Goal: Obtain resource: Download file/media

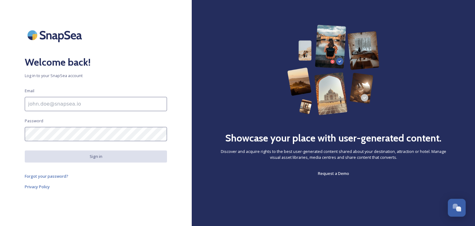
click at [80, 100] on input at bounding box center [96, 104] width 142 height 14
type input "tourism@staffsmoorlands.gov.uk"
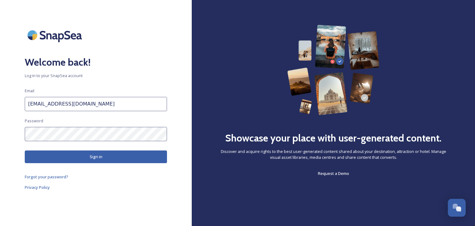
click at [72, 155] on button "Sign in" at bounding box center [96, 156] width 142 height 13
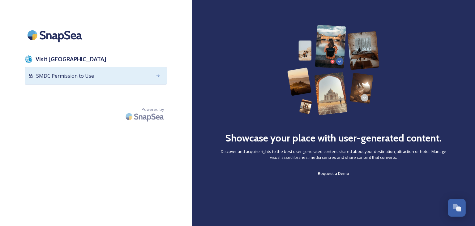
click at [73, 74] on span "SMDC Permission to Use" at bounding box center [65, 75] width 58 height 7
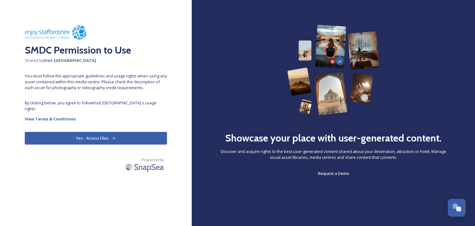
click at [97, 132] on button "Yes - Access Files" at bounding box center [96, 138] width 142 height 13
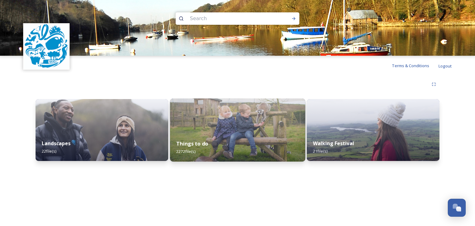
click at [246, 122] on img at bounding box center [237, 129] width 135 height 63
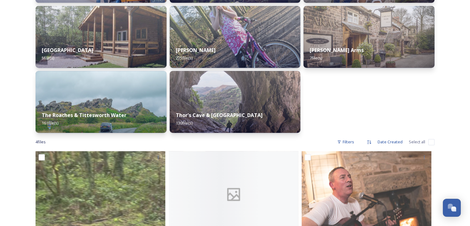
scroll to position [309, 0]
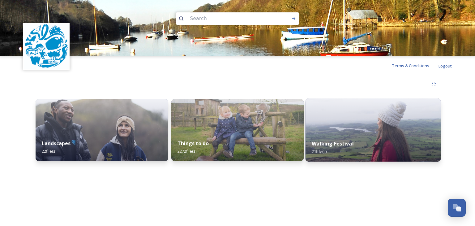
click at [344, 136] on div "Walking Festival 21 file(s)" at bounding box center [373, 147] width 135 height 28
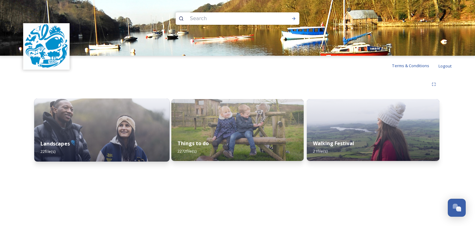
click at [112, 139] on div "Landscapes 22 file(s)" at bounding box center [101, 147] width 135 height 28
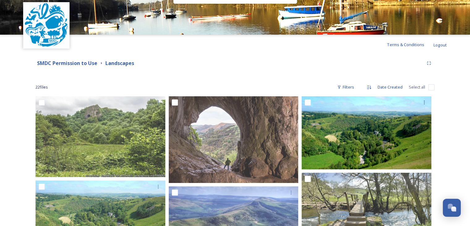
scroll to position [20, 0]
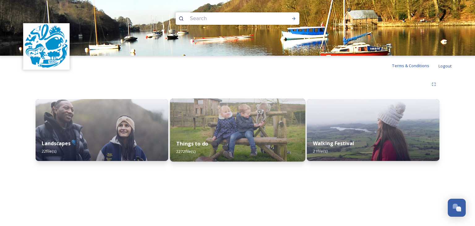
click at [214, 131] on img at bounding box center [237, 129] width 135 height 63
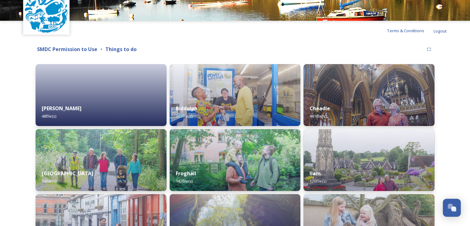
scroll to position [62, 0]
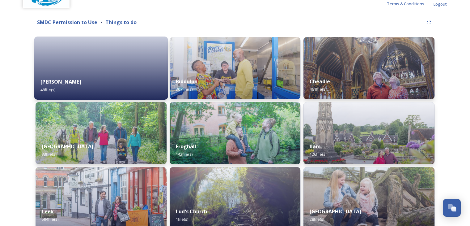
click at [111, 75] on div "Alton 48 file(s)" at bounding box center [101, 85] width 134 height 28
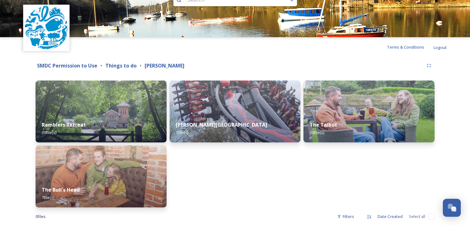
scroll to position [29, 0]
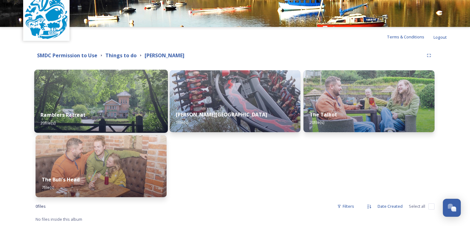
click at [118, 105] on div "Ramblers Retreat 20 file(s)" at bounding box center [101, 119] width 134 height 28
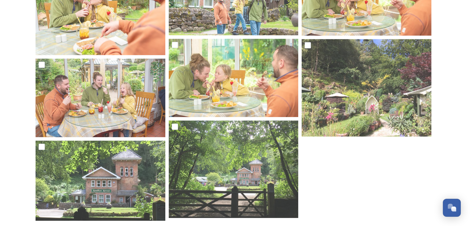
scroll to position [490, 0]
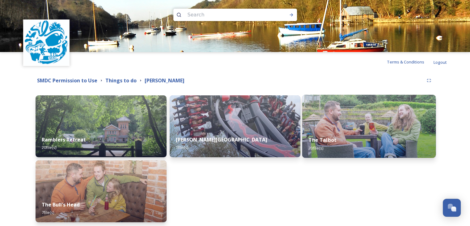
scroll to position [29, 0]
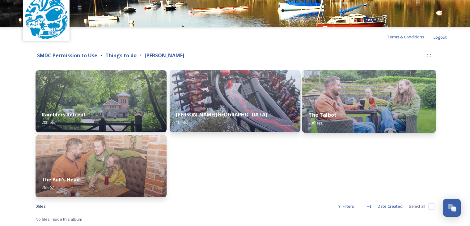
click at [314, 119] on div "The Talbot 20 file(s)" at bounding box center [370, 119] width 134 height 28
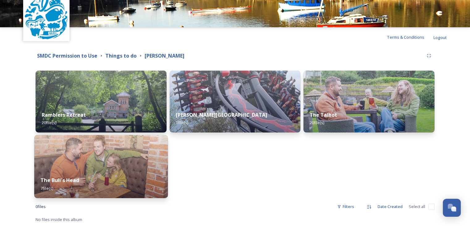
scroll to position [29, 0]
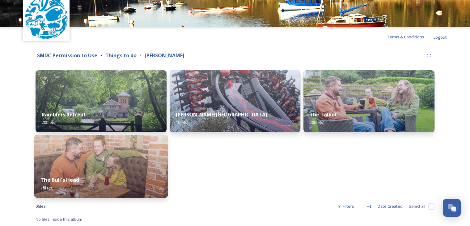
click at [106, 172] on div "The Bull's Head 7 file(s)" at bounding box center [101, 184] width 134 height 28
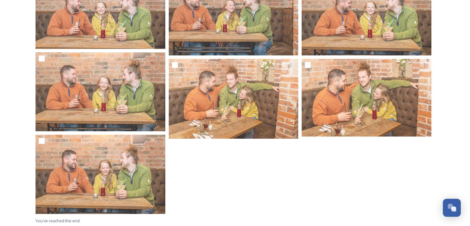
scroll to position [143, 0]
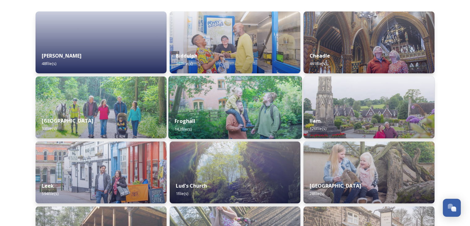
scroll to position [93, 0]
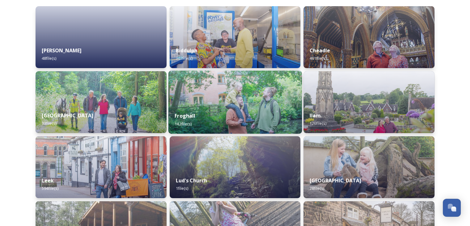
click at [260, 118] on div "Froghall 142 file(s)" at bounding box center [235, 119] width 134 height 28
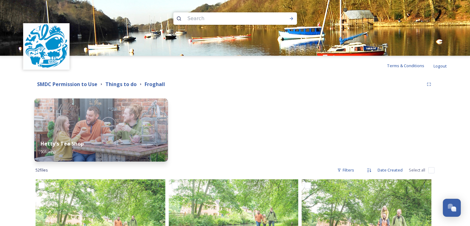
click at [112, 128] on img at bounding box center [101, 129] width 134 height 63
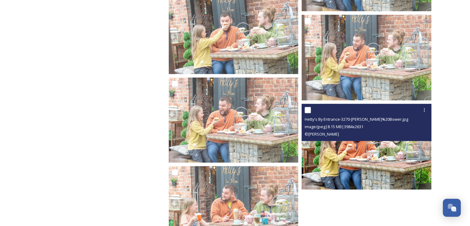
scroll to position [3300, 0]
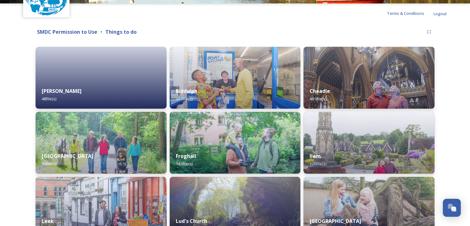
scroll to position [62, 0]
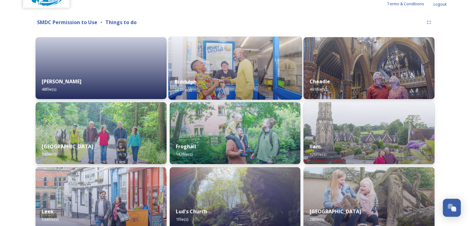
click at [247, 84] on div "Biddulph 307 file(s)" at bounding box center [235, 85] width 134 height 28
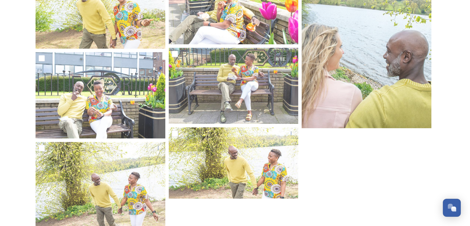
scroll to position [773, 0]
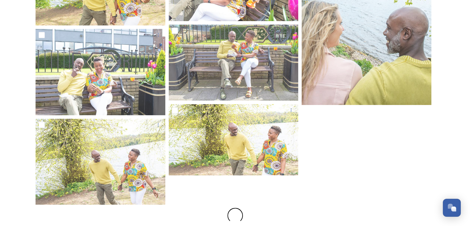
drag, startPoint x: 470, startPoint y: 164, endPoint x: 469, endPoint y: 159, distance: 4.7
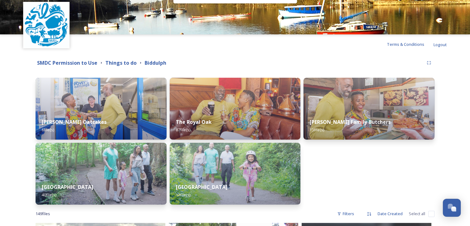
scroll to position [0, 0]
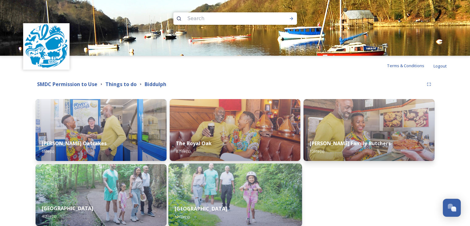
click at [251, 190] on img at bounding box center [235, 194] width 134 height 63
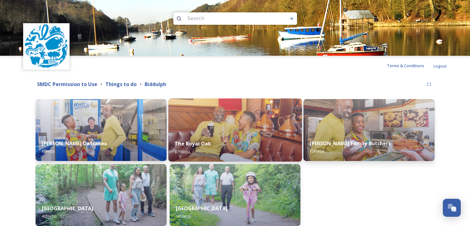
click at [220, 149] on div "The Royal Oak 87 file(s)" at bounding box center [235, 147] width 134 height 28
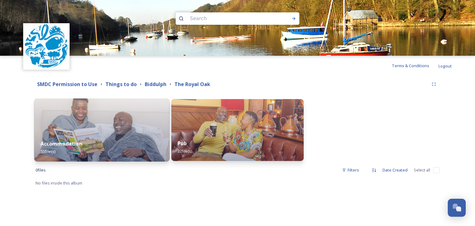
click at [115, 131] on img at bounding box center [101, 129] width 135 height 63
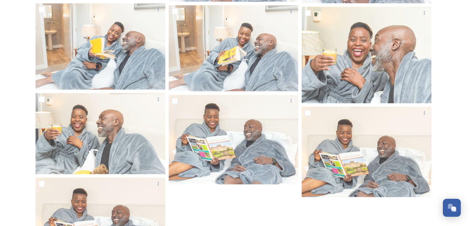
scroll to position [1583, 0]
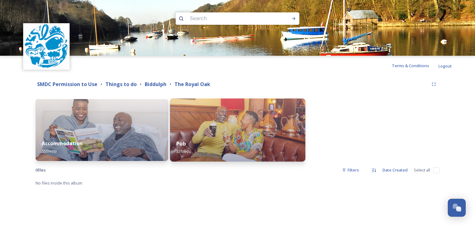
click at [246, 127] on img at bounding box center [237, 129] width 135 height 63
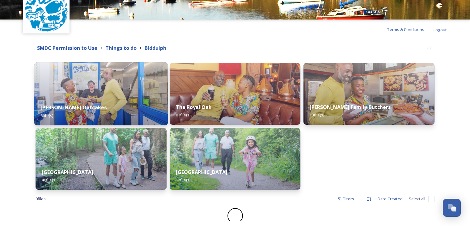
scroll to position [37, 0]
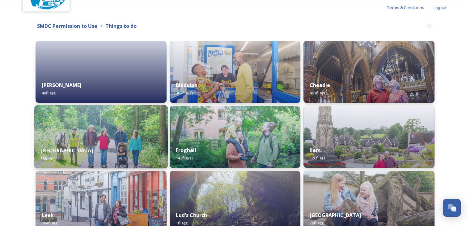
scroll to position [62, 0]
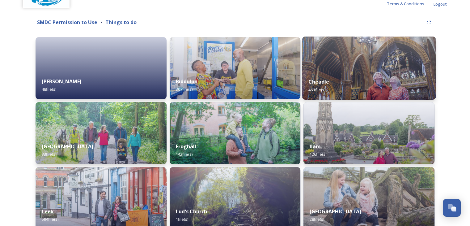
click at [335, 73] on div "Cheadle 461 file(s)" at bounding box center [370, 85] width 134 height 28
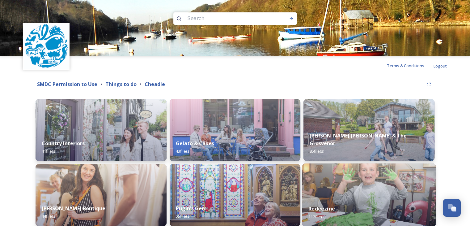
click at [349, 191] on img at bounding box center [370, 194] width 134 height 63
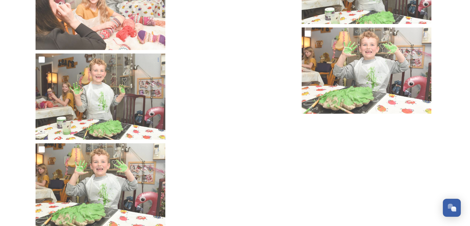
scroll to position [3625, 0]
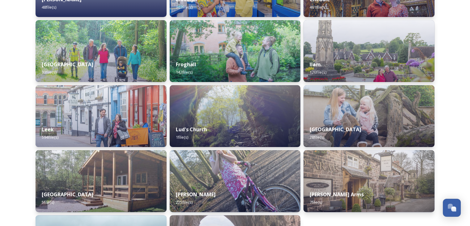
scroll to position [155, 0]
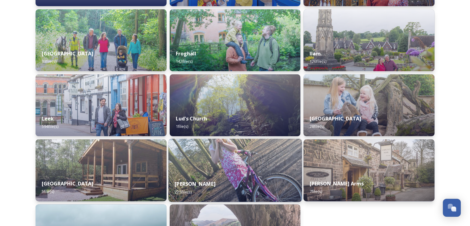
click at [248, 178] on div "Rudyard Lake 225 file(s)" at bounding box center [235, 188] width 134 height 28
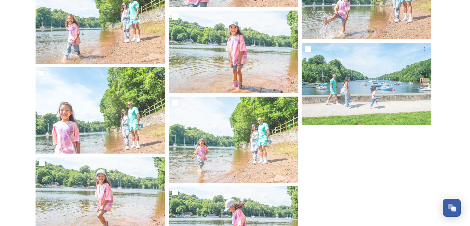
scroll to position [2433, 0]
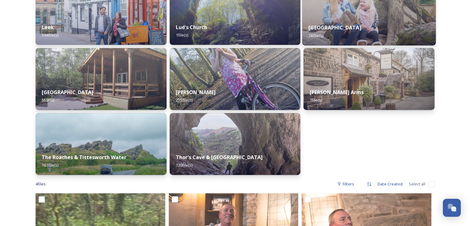
scroll to position [247, 0]
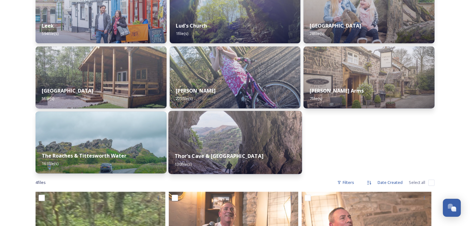
click at [243, 155] on strong "Thor's Cave & Manifold Valley" at bounding box center [219, 156] width 89 height 7
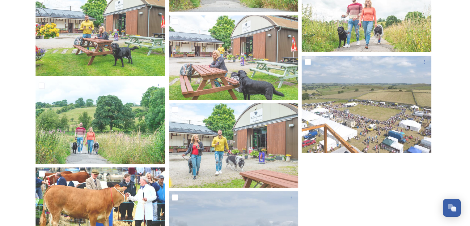
scroll to position [3992, 0]
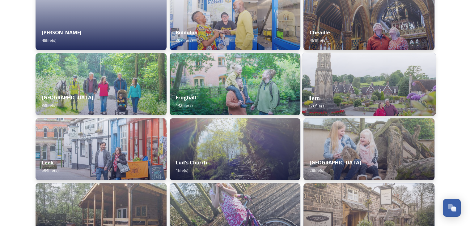
scroll to position [124, 0]
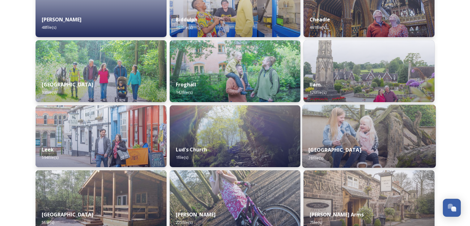
click at [377, 141] on div "Peak Wildlife Park 28 file(s)" at bounding box center [370, 154] width 134 height 28
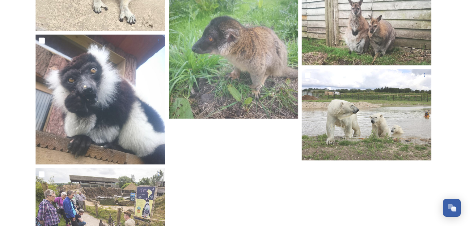
scroll to position [937, 0]
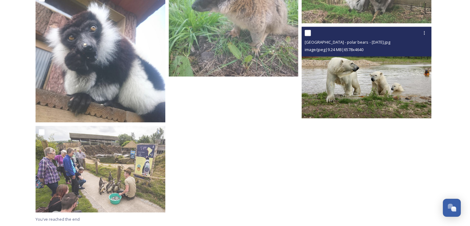
click at [381, 95] on img at bounding box center [367, 73] width 130 height 92
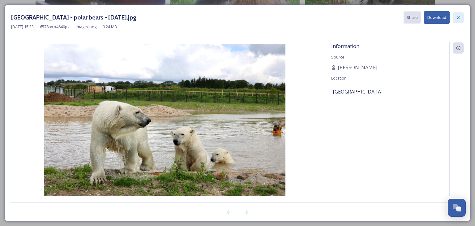
click at [457, 16] on icon at bounding box center [458, 17] width 5 height 5
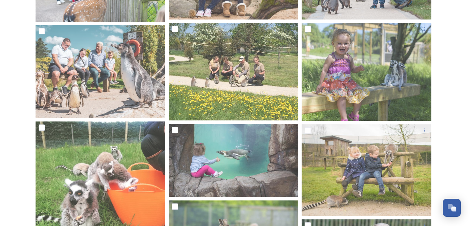
scroll to position [195, 0]
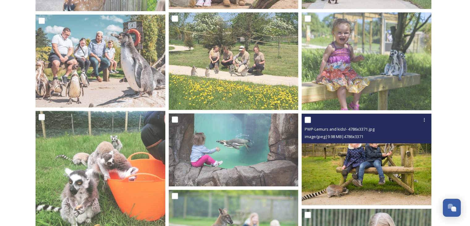
click at [378, 167] on img at bounding box center [367, 160] width 130 height 92
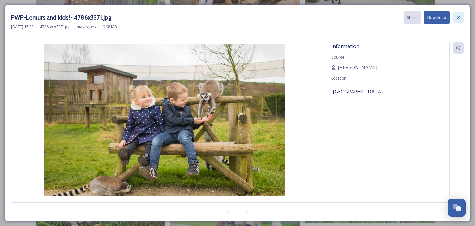
click at [458, 16] on icon at bounding box center [458, 17] width 5 height 5
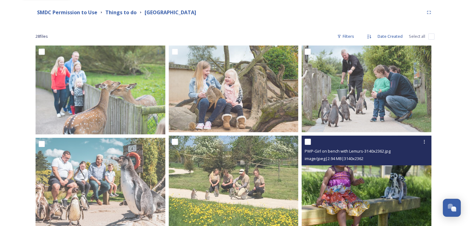
scroll to position [71, 0]
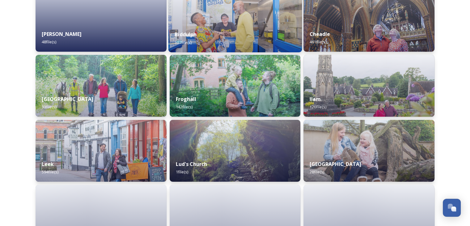
scroll to position [124, 0]
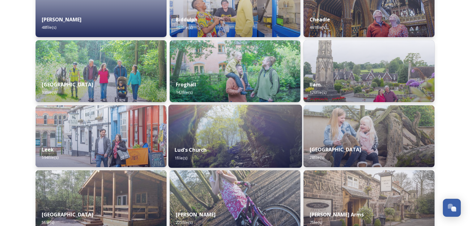
click at [250, 142] on div "Lud's Church 1 file(s)" at bounding box center [235, 154] width 134 height 28
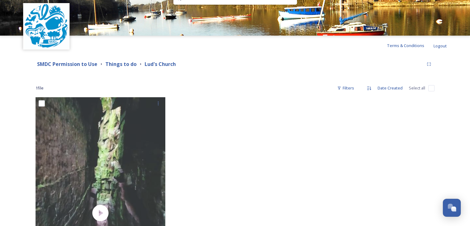
scroll to position [31, 0]
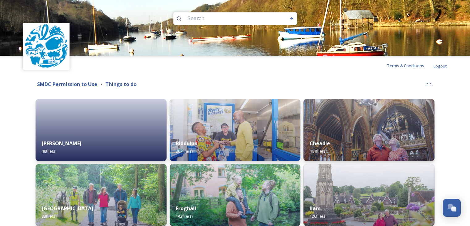
click at [443, 64] on span "Logout" at bounding box center [440, 66] width 13 height 6
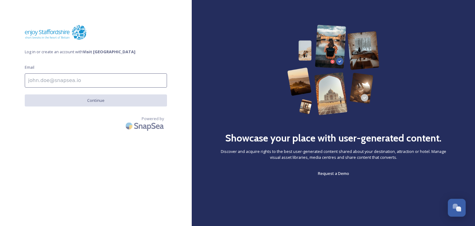
click at [67, 79] on input at bounding box center [96, 80] width 142 height 14
type input "[PERSON_NAME][EMAIL_ADDRESS][PERSON_NAME][DOMAIN_NAME]"
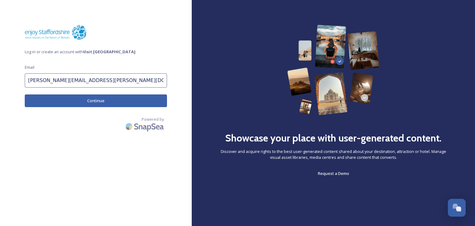
click at [95, 102] on button "Continue" at bounding box center [96, 100] width 142 height 13
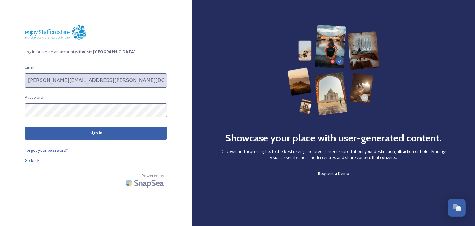
click at [92, 131] on button "Sign in" at bounding box center [96, 133] width 142 height 13
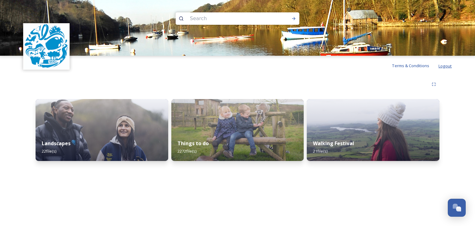
click at [446, 66] on span "Logout" at bounding box center [445, 66] width 13 height 6
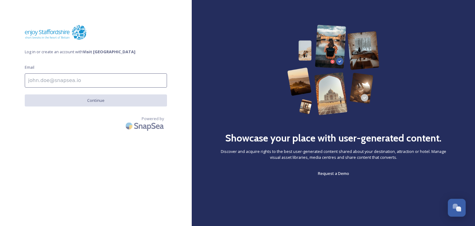
click at [62, 81] on input at bounding box center [96, 80] width 142 height 14
type input "[PERSON_NAME][EMAIL_ADDRESS][PERSON_NAME][DOMAIN_NAME]"
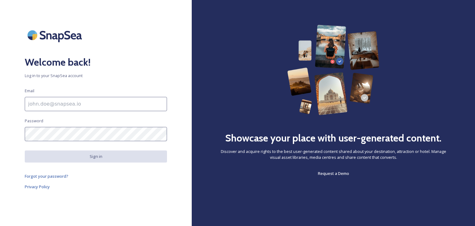
click at [33, 106] on input at bounding box center [96, 104] width 142 height 14
type input "[PERSON_NAME][EMAIL_ADDRESS][PERSON_NAME][DOMAIN_NAME]"
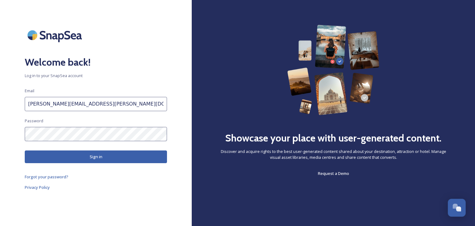
click at [102, 157] on button "Sign in" at bounding box center [96, 156] width 142 height 13
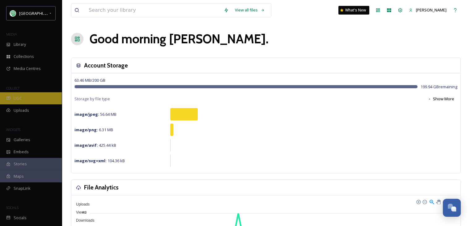
click at [17, 98] on span "UGC" at bounding box center [18, 98] width 8 height 6
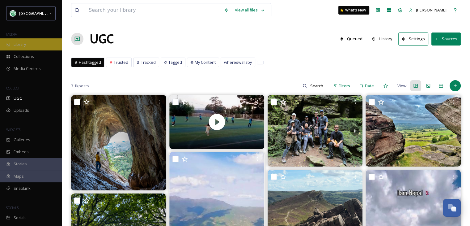
click at [22, 46] on span "Library" at bounding box center [20, 44] width 12 height 6
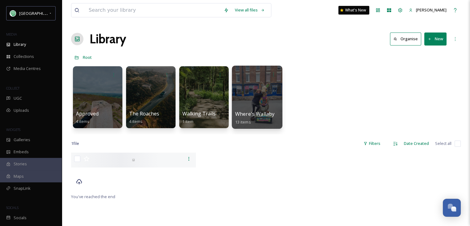
click at [245, 101] on div at bounding box center [257, 97] width 50 height 63
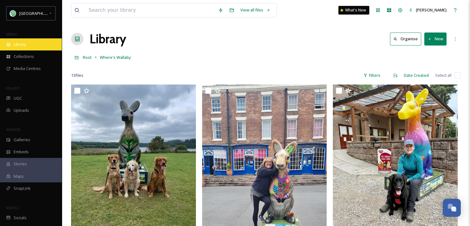
click at [24, 44] on span "Library" at bounding box center [20, 44] width 12 height 6
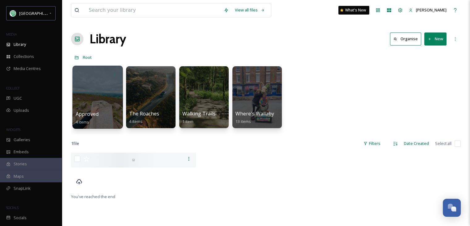
click at [100, 101] on div at bounding box center [97, 97] width 50 height 63
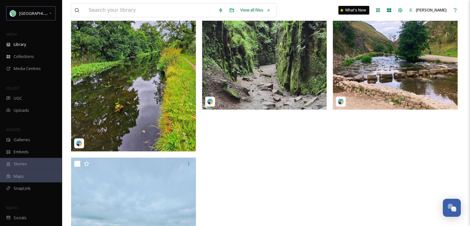
scroll to position [23, 0]
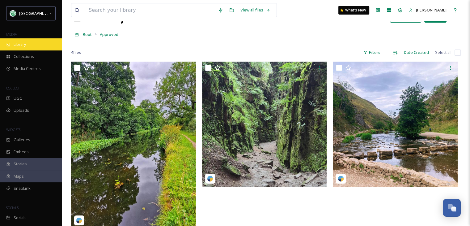
click at [19, 45] on span "Library" at bounding box center [20, 44] width 12 height 6
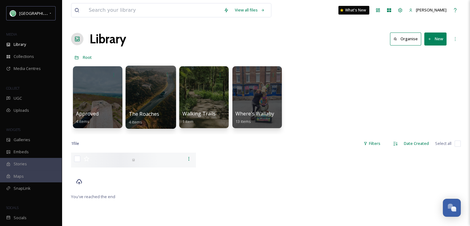
click at [155, 105] on div at bounding box center [151, 97] width 50 height 63
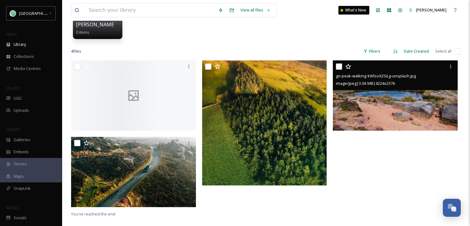
scroll to position [124, 0]
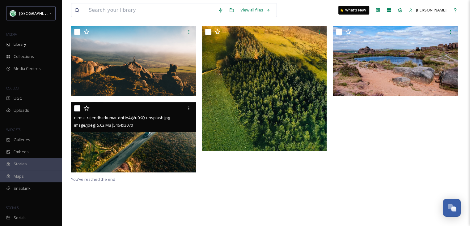
click at [122, 142] on img at bounding box center [133, 137] width 125 height 70
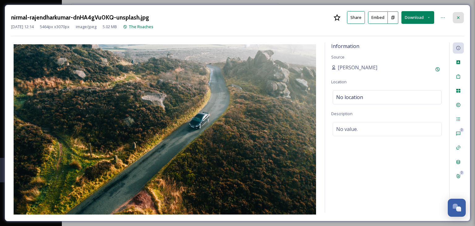
click at [456, 15] on icon at bounding box center [458, 17] width 5 height 5
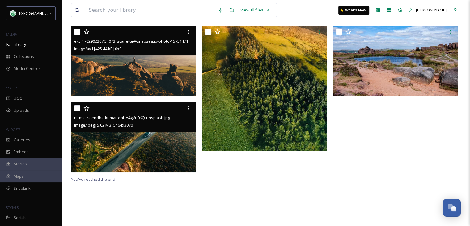
click at [155, 71] on img at bounding box center [133, 61] width 125 height 70
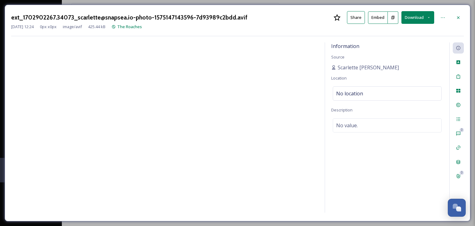
click at [412, 15] on button "Download" at bounding box center [418, 17] width 33 height 13
click at [455, 17] on div at bounding box center [458, 17] width 11 height 11
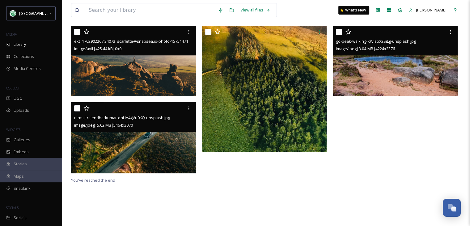
click at [399, 75] on img at bounding box center [395, 61] width 125 height 70
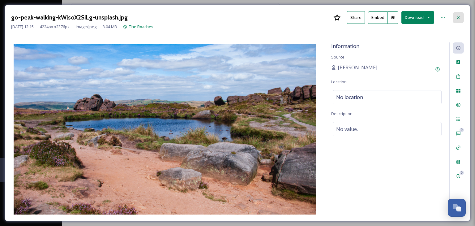
click at [460, 15] on icon at bounding box center [458, 17] width 5 height 5
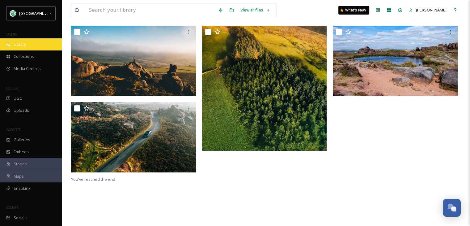
click at [30, 46] on div "Library" at bounding box center [31, 44] width 62 height 12
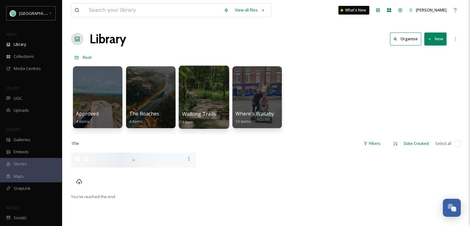
click at [219, 97] on div at bounding box center [204, 97] width 50 height 63
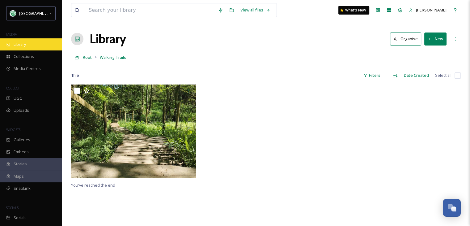
click at [18, 46] on span "Library" at bounding box center [20, 44] width 12 height 6
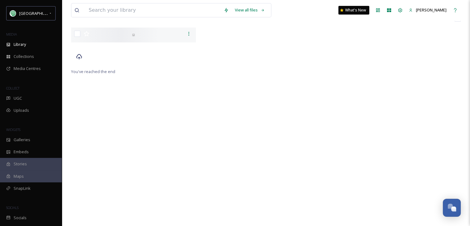
scroll to position [152, 0]
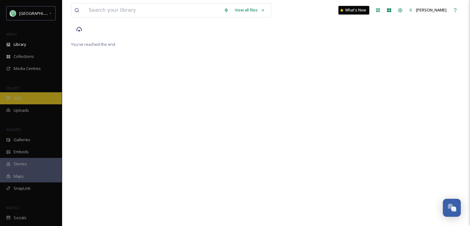
click at [23, 95] on div "UGC" at bounding box center [31, 98] width 62 height 12
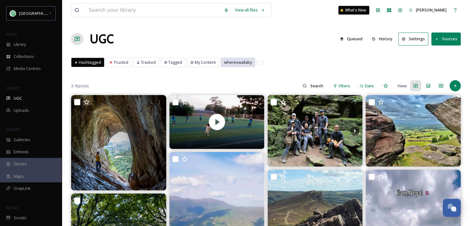
click at [233, 62] on span "whereswallaby" at bounding box center [238, 62] width 28 height 6
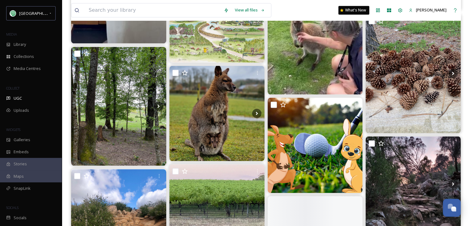
scroll to position [866, 0]
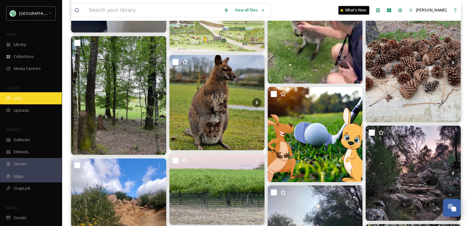
click at [24, 97] on div "UGC" at bounding box center [31, 98] width 62 height 12
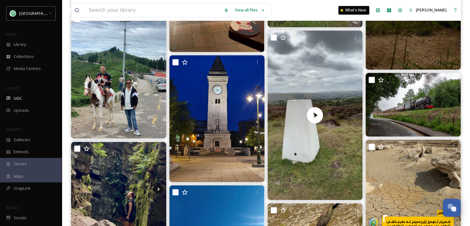
scroll to position [464, 0]
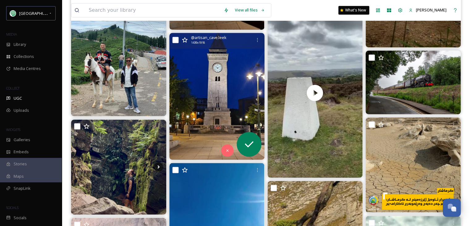
click at [208, 110] on img at bounding box center [217, 96] width 95 height 127
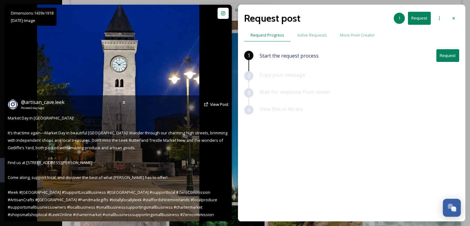
click at [161, 66] on img at bounding box center [118, 113] width 162 height 217
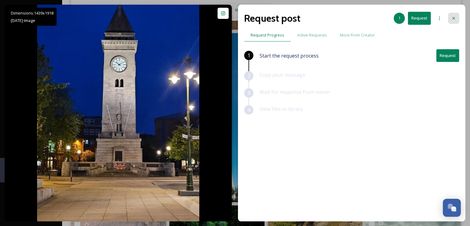
click at [455, 16] on icon at bounding box center [454, 18] width 5 height 5
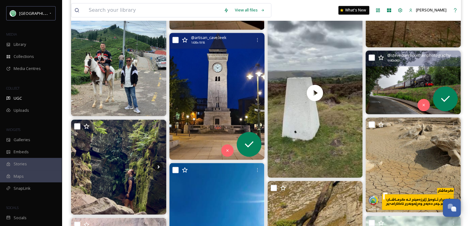
click at [406, 96] on img at bounding box center [413, 81] width 95 height 63
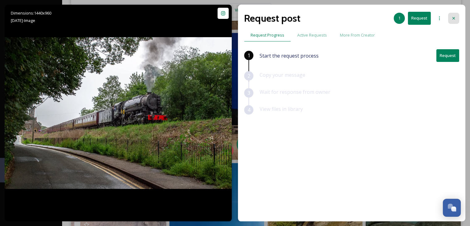
click at [453, 17] on icon at bounding box center [454, 18] width 2 height 2
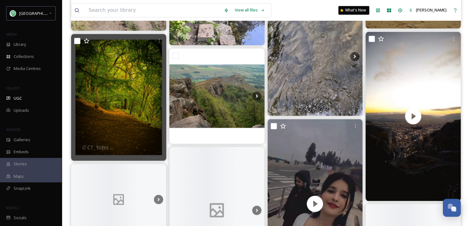
scroll to position [1021, 0]
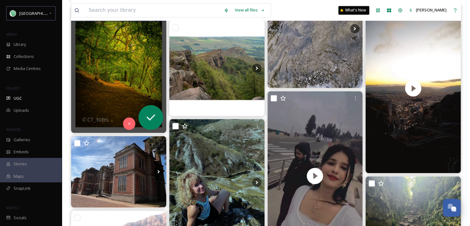
click at [110, 85] on img at bounding box center [118, 69] width 95 height 127
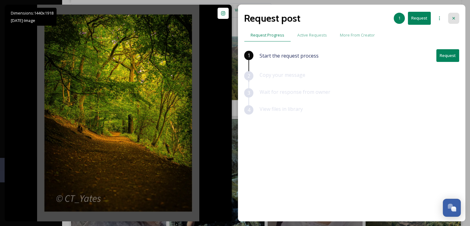
click at [452, 16] on icon at bounding box center [454, 18] width 5 height 5
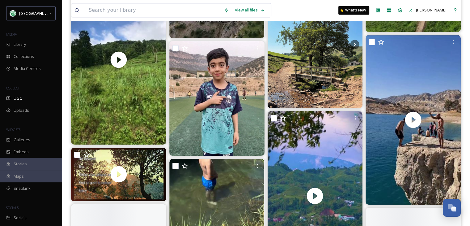
scroll to position [3279, 0]
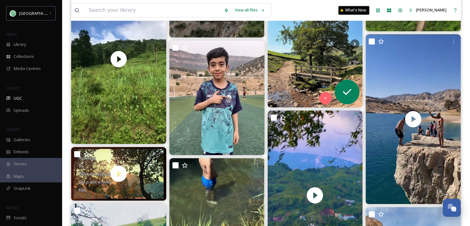
click at [312, 71] on img at bounding box center [315, 44] width 95 height 127
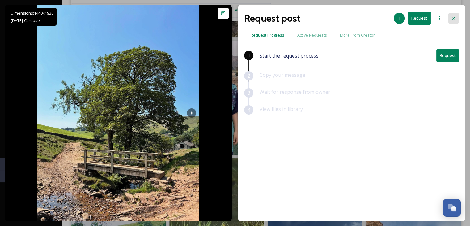
click at [453, 15] on div at bounding box center [454, 18] width 11 height 11
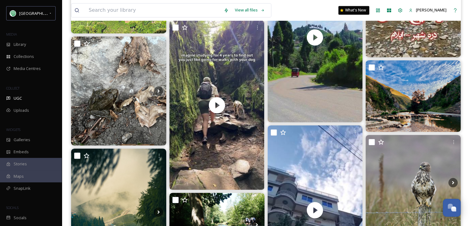
scroll to position [5754, 0]
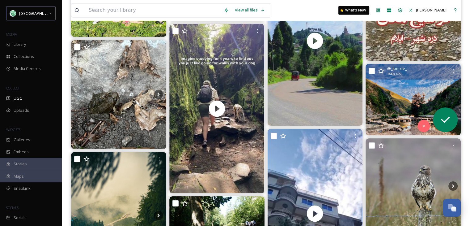
click at [403, 99] on img at bounding box center [413, 99] width 95 height 71
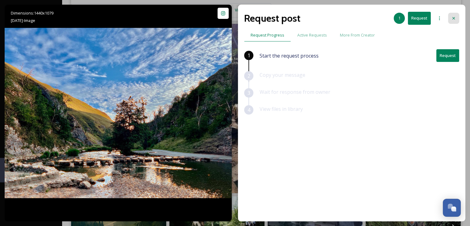
click at [458, 16] on div at bounding box center [454, 18] width 11 height 11
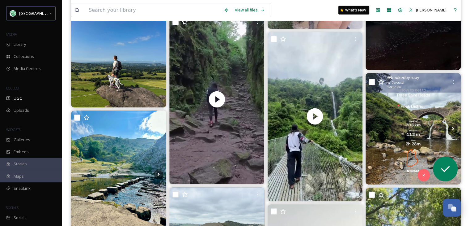
scroll to position [6558, 0]
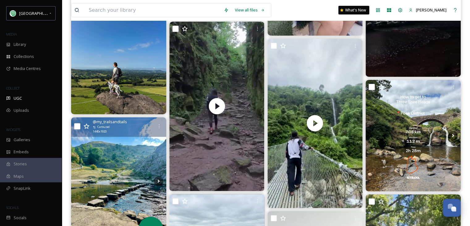
click at [117, 163] on img at bounding box center [118, 180] width 95 height 127
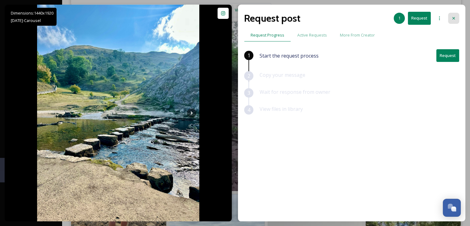
click at [455, 18] on icon at bounding box center [454, 18] width 5 height 5
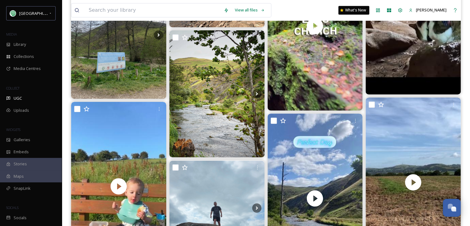
scroll to position [9961, 0]
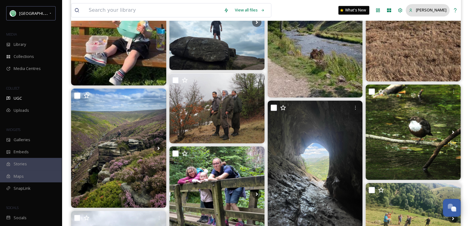
click at [428, 11] on span "[PERSON_NAME]" at bounding box center [431, 10] width 31 height 6
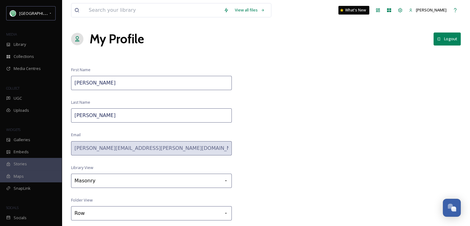
click at [453, 41] on button "Logout" at bounding box center [447, 38] width 27 height 13
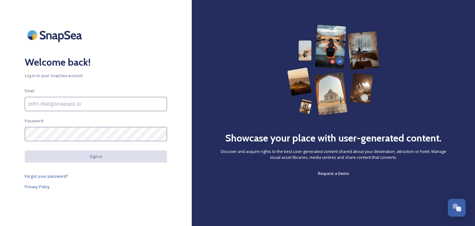
click at [55, 105] on input at bounding box center [96, 104] width 142 height 14
type input "tourism@staffsmoorlands.gov.uk"
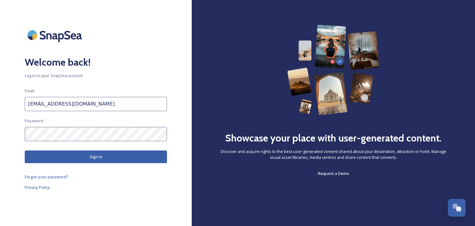
click at [96, 157] on button "Sign in" at bounding box center [96, 156] width 142 height 13
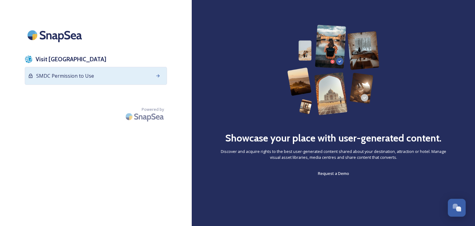
click at [80, 75] on span "SMDC Permission to Use" at bounding box center [65, 75] width 58 height 7
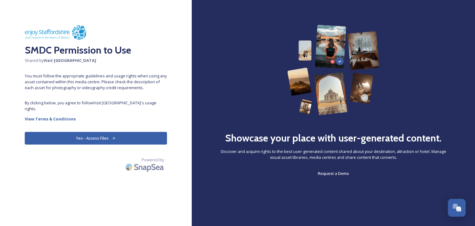
click at [86, 132] on button "Yes - Access Files" at bounding box center [96, 138] width 142 height 13
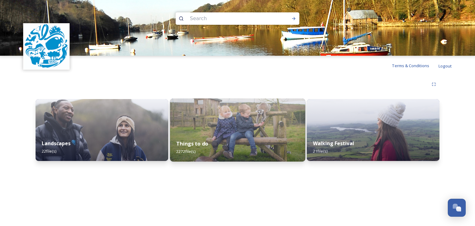
click at [220, 122] on img at bounding box center [237, 129] width 135 height 63
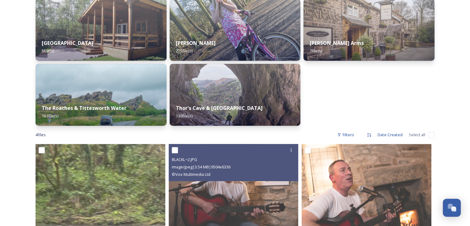
scroll to position [309, 0]
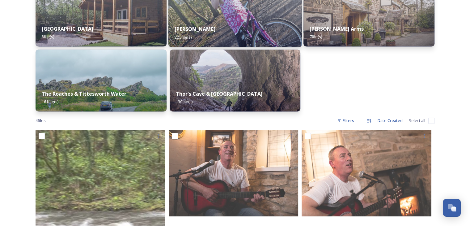
click at [238, 32] on div "Rudyard Lake 225 file(s)" at bounding box center [235, 33] width 134 height 28
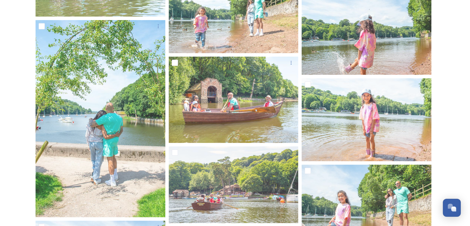
scroll to position [4002, 0]
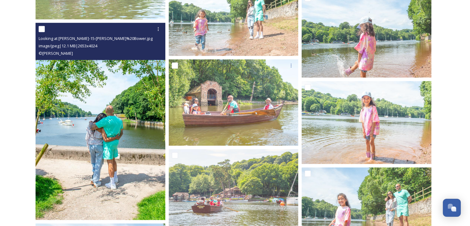
click at [110, 118] on img at bounding box center [101, 121] width 130 height 197
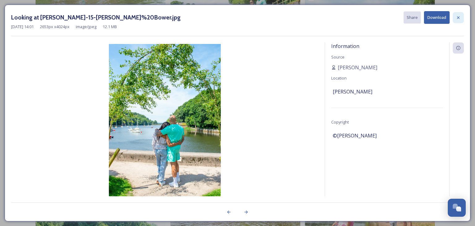
click at [459, 15] on div at bounding box center [458, 17] width 11 height 11
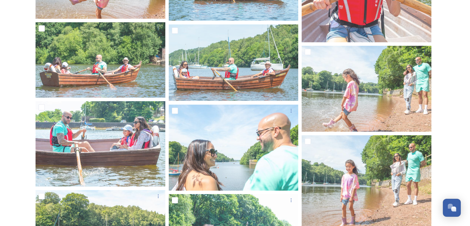
scroll to position [6277, 0]
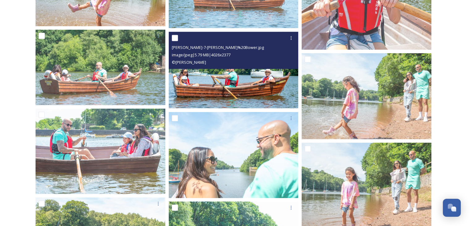
click at [222, 82] on img at bounding box center [234, 70] width 130 height 77
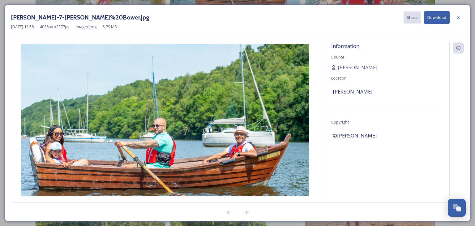
click at [431, 15] on button "Download" at bounding box center [437, 17] width 26 height 13
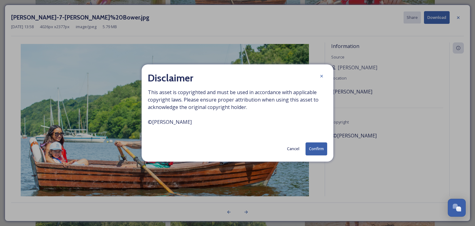
click at [316, 147] on button "Confirm" at bounding box center [317, 148] width 22 height 13
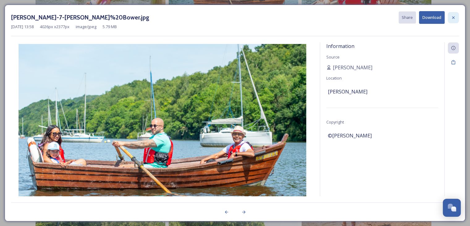
drag, startPoint x: 454, startPoint y: 15, endPoint x: 448, endPoint y: 14, distance: 6.3
click at [454, 15] on icon at bounding box center [453, 17] width 5 height 5
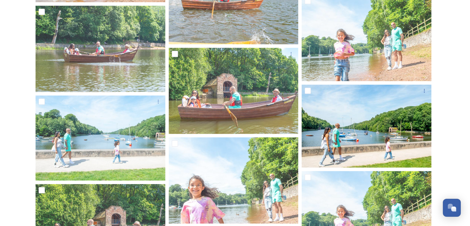
scroll to position [3124, 0]
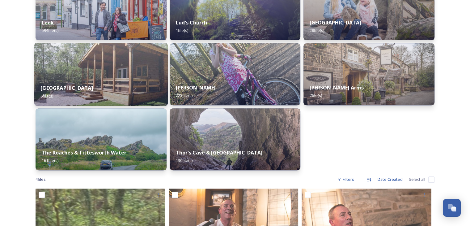
scroll to position [278, 0]
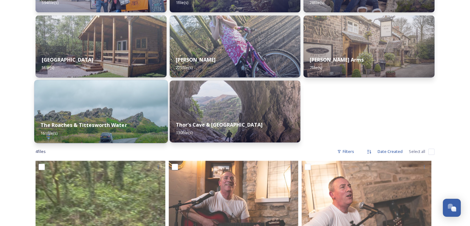
click at [107, 125] on strong "The Roaches & Tittesworth Water" at bounding box center [84, 125] width 86 height 7
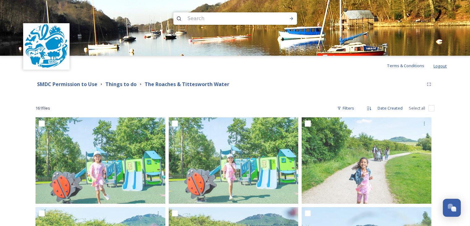
click at [441, 66] on span "Logout" at bounding box center [440, 66] width 13 height 6
